Goal: Check status: Check status

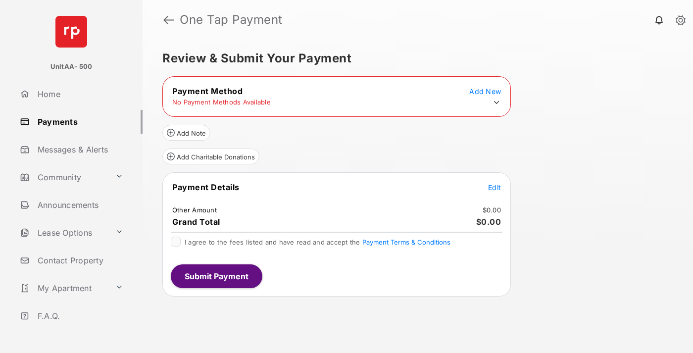
click at [496, 102] on icon at bounding box center [496, 102] width 9 height 9
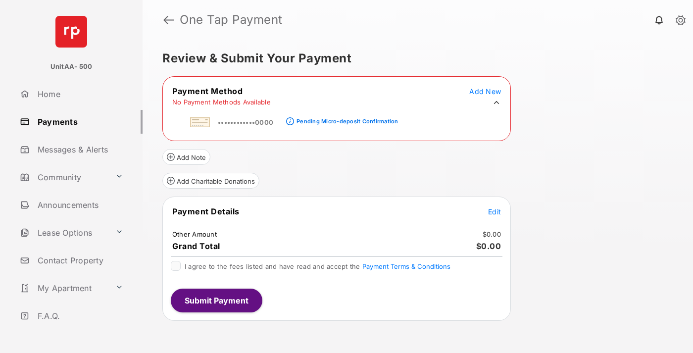
click at [345, 118] on div "Pending Micro-deposit Confirmation" at bounding box center [346, 121] width 101 height 7
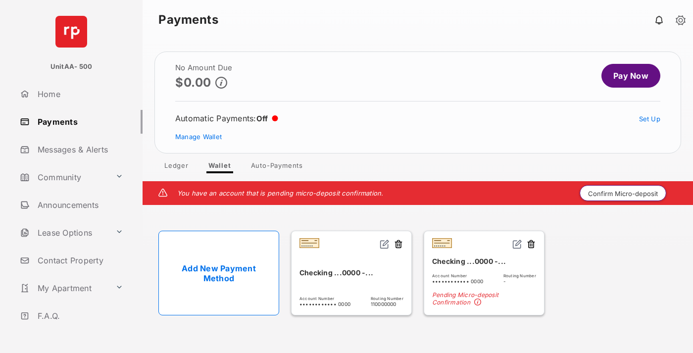
click at [623, 193] on button "Confirm Micro-deposit" at bounding box center [622, 193] width 87 height 16
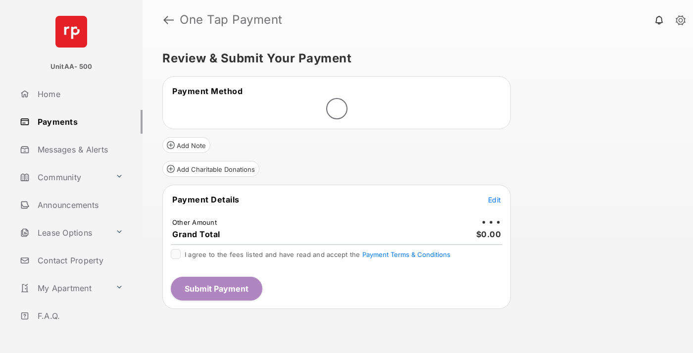
click at [494, 199] on span "Edit" at bounding box center [494, 199] width 13 height 8
